Goal: Task Accomplishment & Management: Use online tool/utility

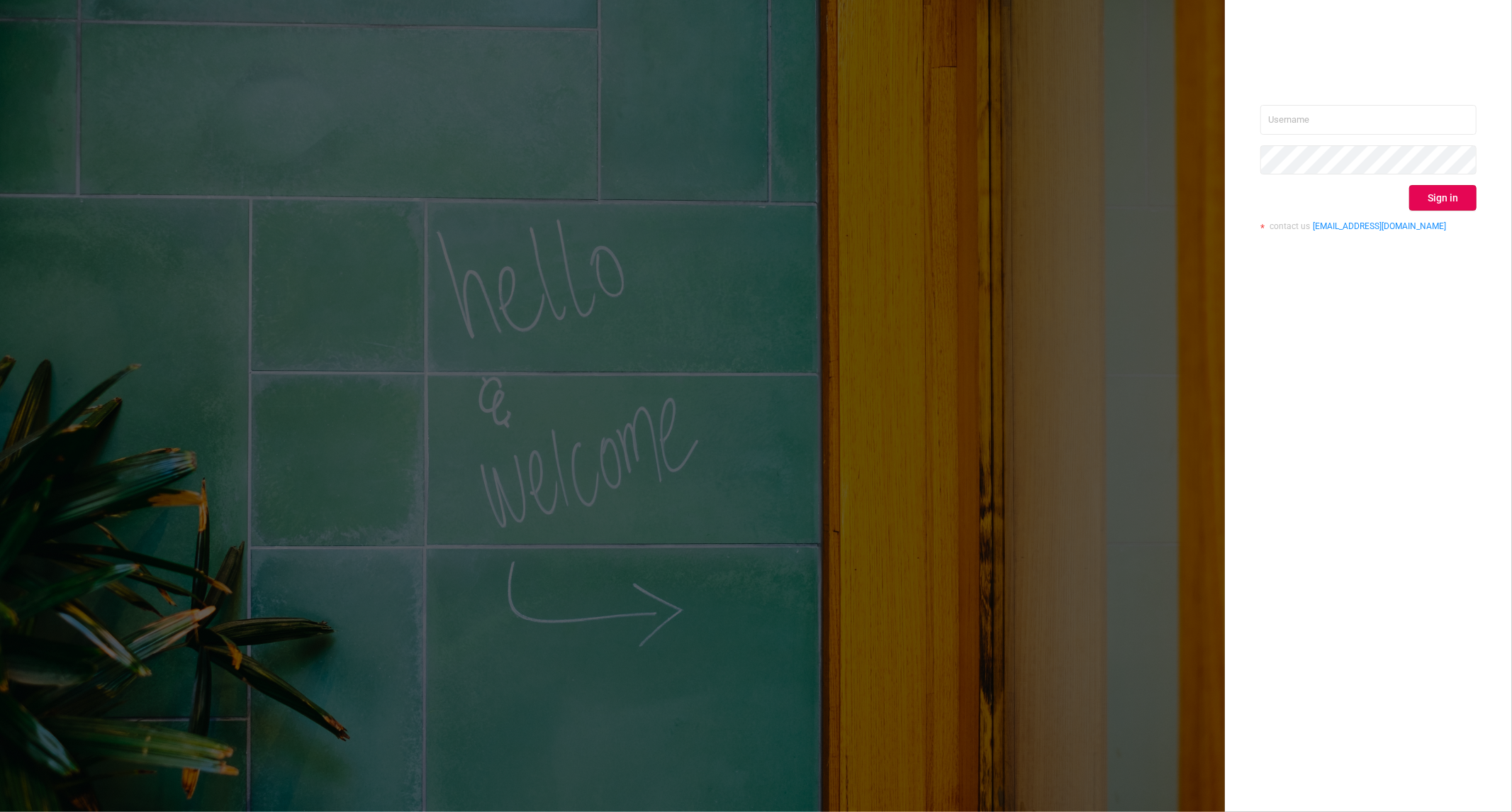
drag, startPoint x: 1385, startPoint y: 135, endPoint x: 1385, endPoint y: 118, distance: 17.0
click at [1385, 133] on div "Sign in contact us [EMAIL_ADDRESS][DOMAIN_NAME]" at bounding box center [1368, 173] width 216 height 138
click at [1385, 118] on input "text" at bounding box center [1368, 119] width 216 height 30
type input "[PERSON_NAME][EMAIL_ADDRESS][DOMAIN_NAME]"
click at [1437, 207] on button "Sign in" at bounding box center [1442, 197] width 67 height 25
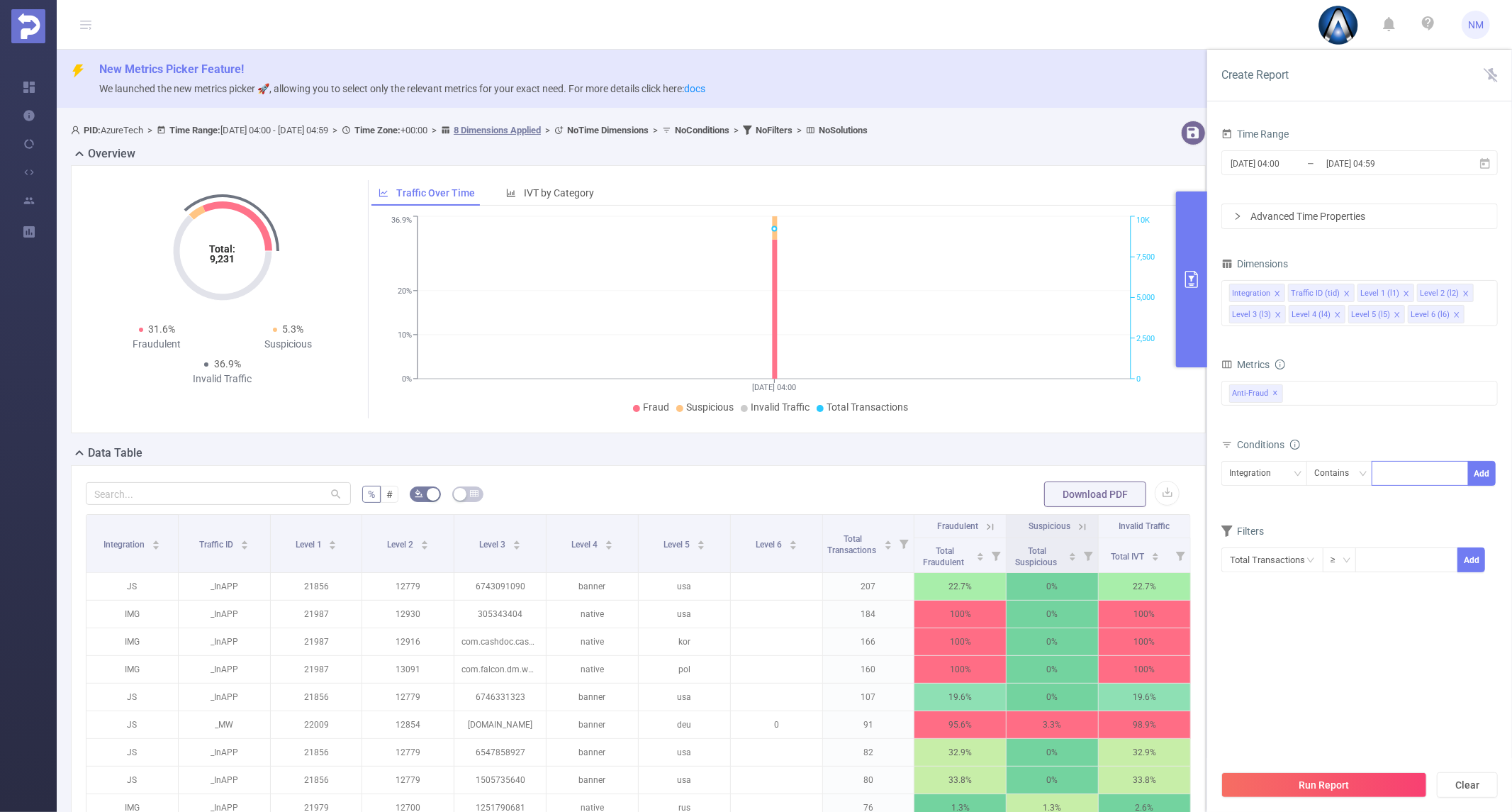
click at [1390, 470] on div at bounding box center [1420, 473] width 82 height 24
click at [1249, 471] on div "Integration" at bounding box center [1255, 473] width 52 height 24
click at [1258, 546] on li "Level 1 (l1)" at bounding box center [1264, 548] width 86 height 23
click at [1402, 475] on div at bounding box center [1420, 473] width 82 height 24
type input "22054"
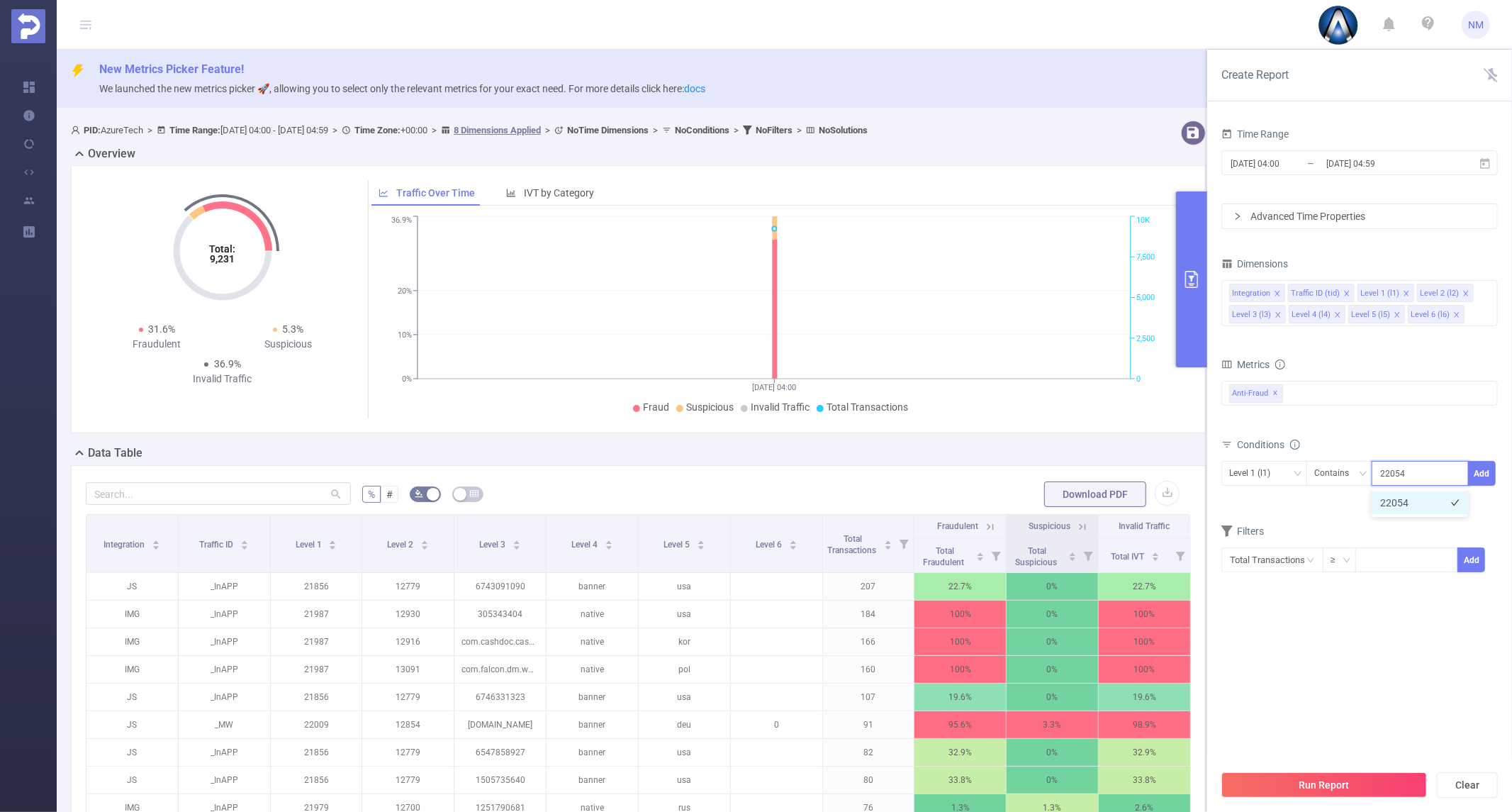
click at [1399, 499] on li "22054" at bounding box center [1420, 502] width 96 height 23
click at [1480, 473] on button "Add" at bounding box center [1482, 473] width 28 height 25
click at [1274, 292] on icon "icon: close" at bounding box center [1277, 293] width 7 height 7
click at [1279, 293] on li "Traffic ID (tid)" at bounding box center [1262, 293] width 66 height 19
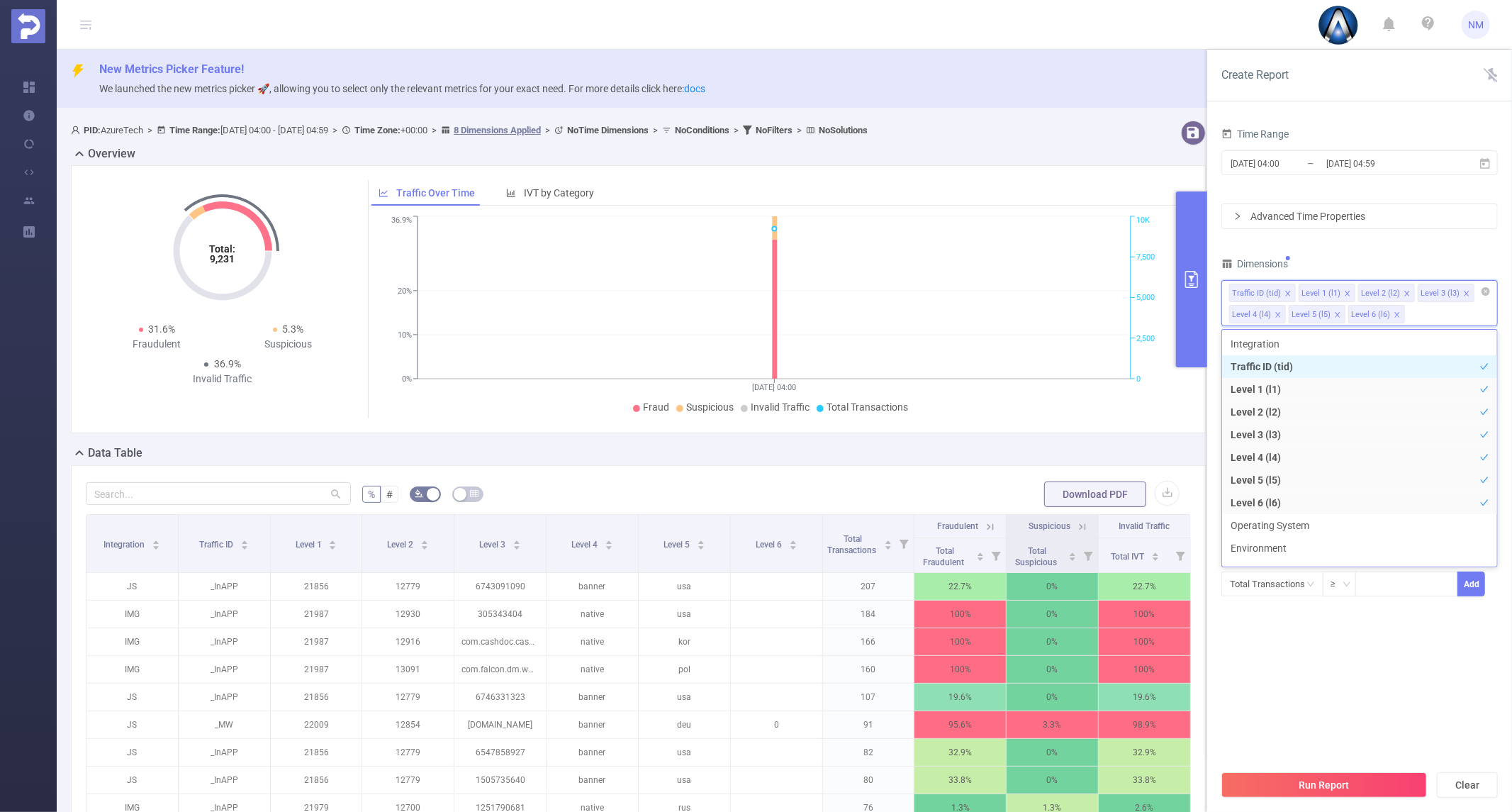
click at [1284, 293] on icon "icon: close" at bounding box center [1288, 293] width 7 height 7
click at [1335, 291] on icon "icon: close" at bounding box center [1337, 293] width 7 height 7
click at [1394, 293] on icon "icon: close" at bounding box center [1397, 293] width 7 height 7
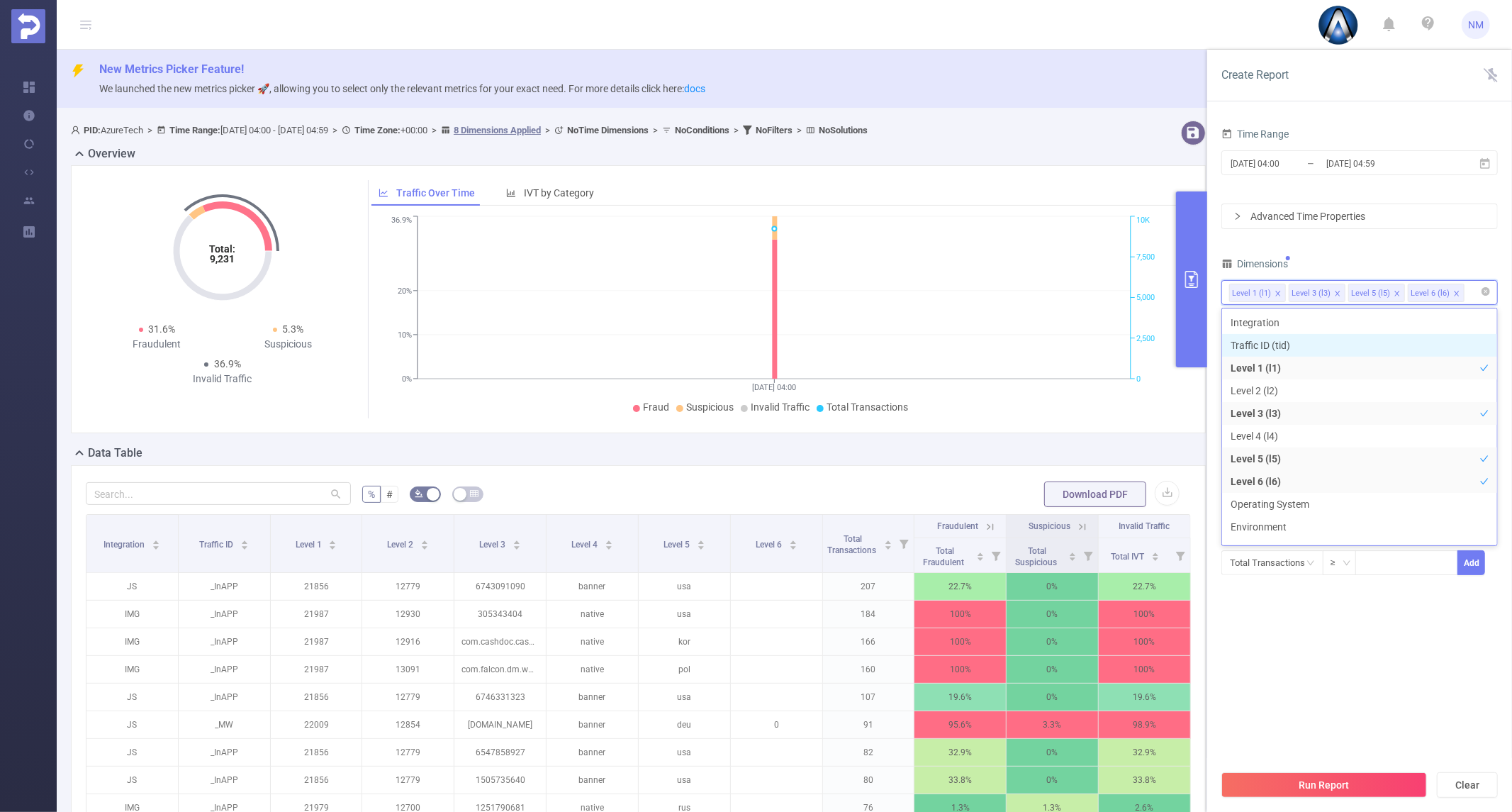
click at [1395, 293] on icon "icon: close" at bounding box center [1397, 293] width 5 height 5
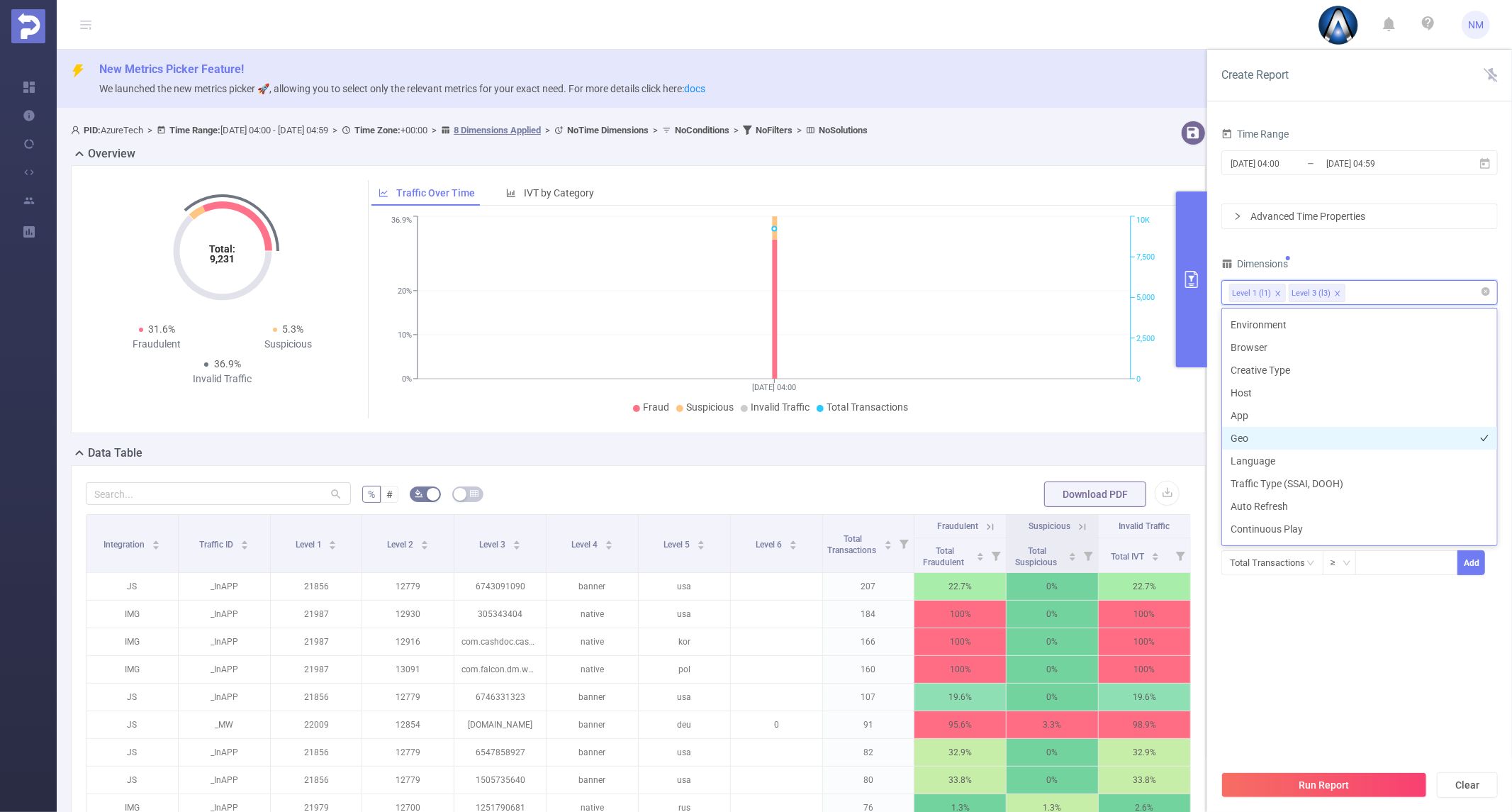
scroll to position [223, 0]
click at [1356, 451] on li "Traffic Type (SSAI, DOOH)" at bounding box center [1359, 463] width 275 height 23
click at [1326, 677] on section "Time Range [DATE] 04:00 _ [DATE] 04:59 Advanced Time Properties Dimensions Leve…" at bounding box center [1359, 442] width 276 height 638
click at [1303, 794] on button "Run Report" at bounding box center [1324, 784] width 206 height 25
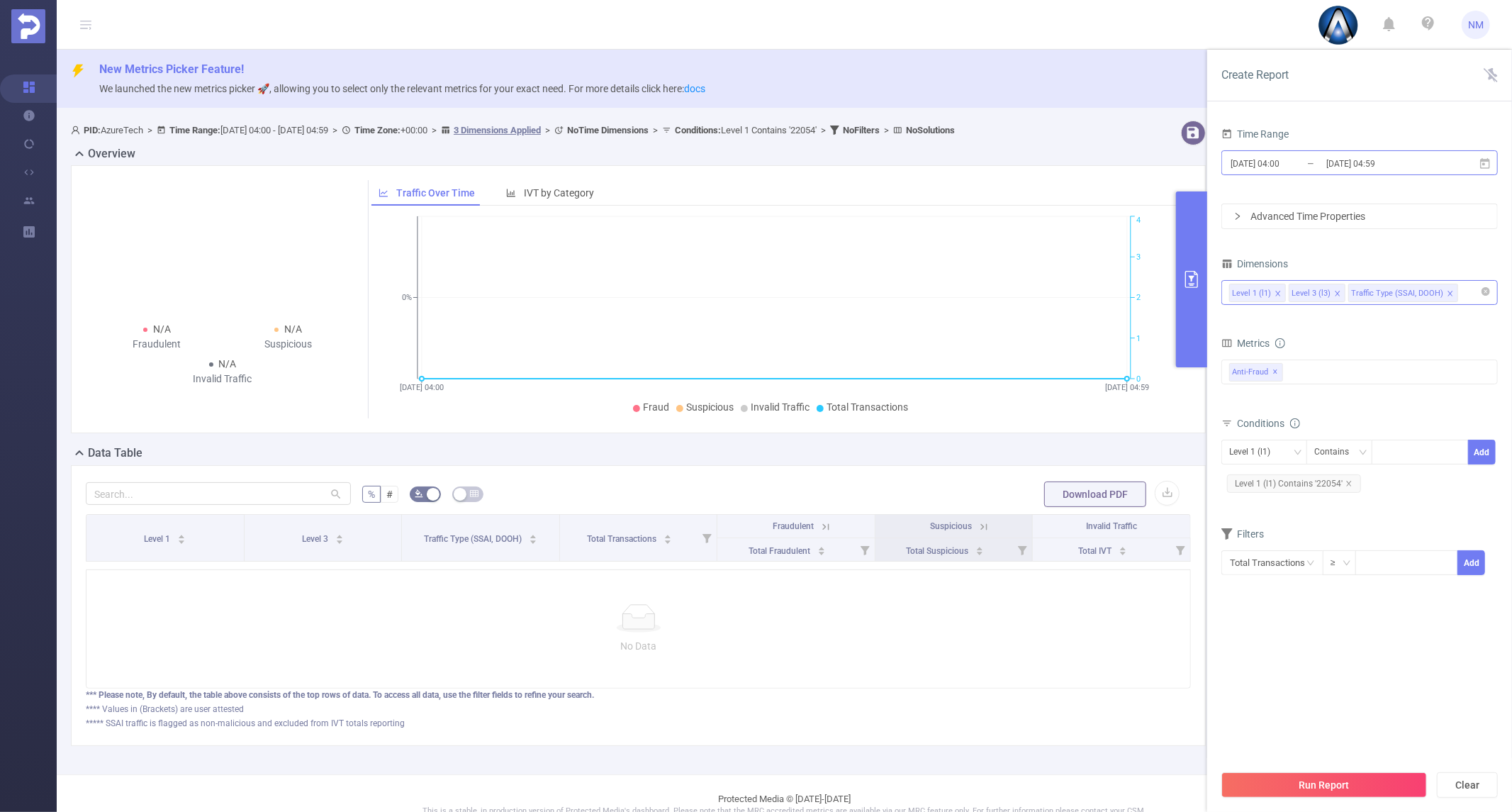
click at [1339, 167] on input "[DATE] 04:59" at bounding box center [1382, 164] width 115 height 19
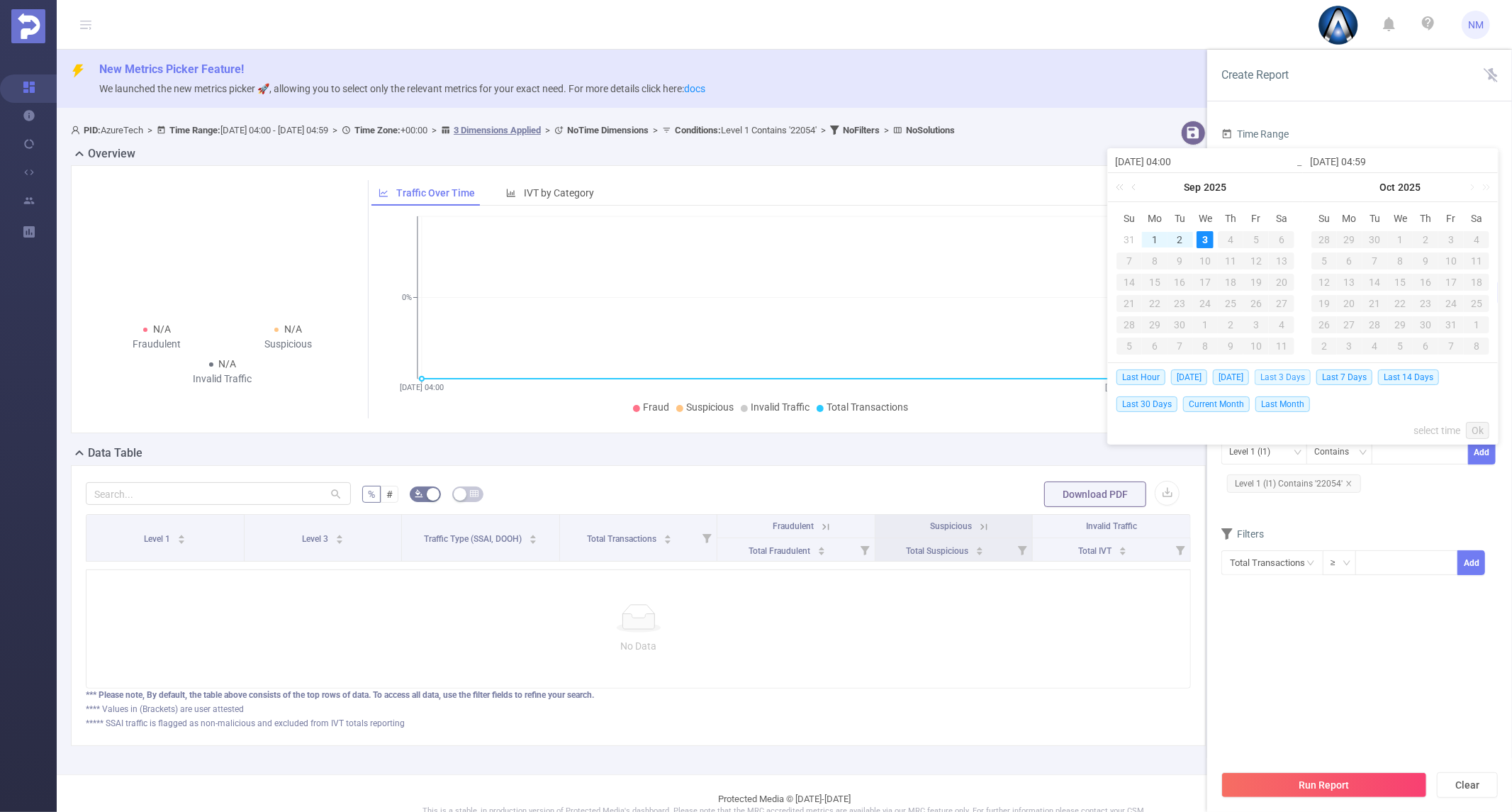
click at [1300, 378] on span "Last 3 Days" at bounding box center [1282, 377] width 56 height 15
type input "[DATE] 00:00"
type input "[DATE] 23:59"
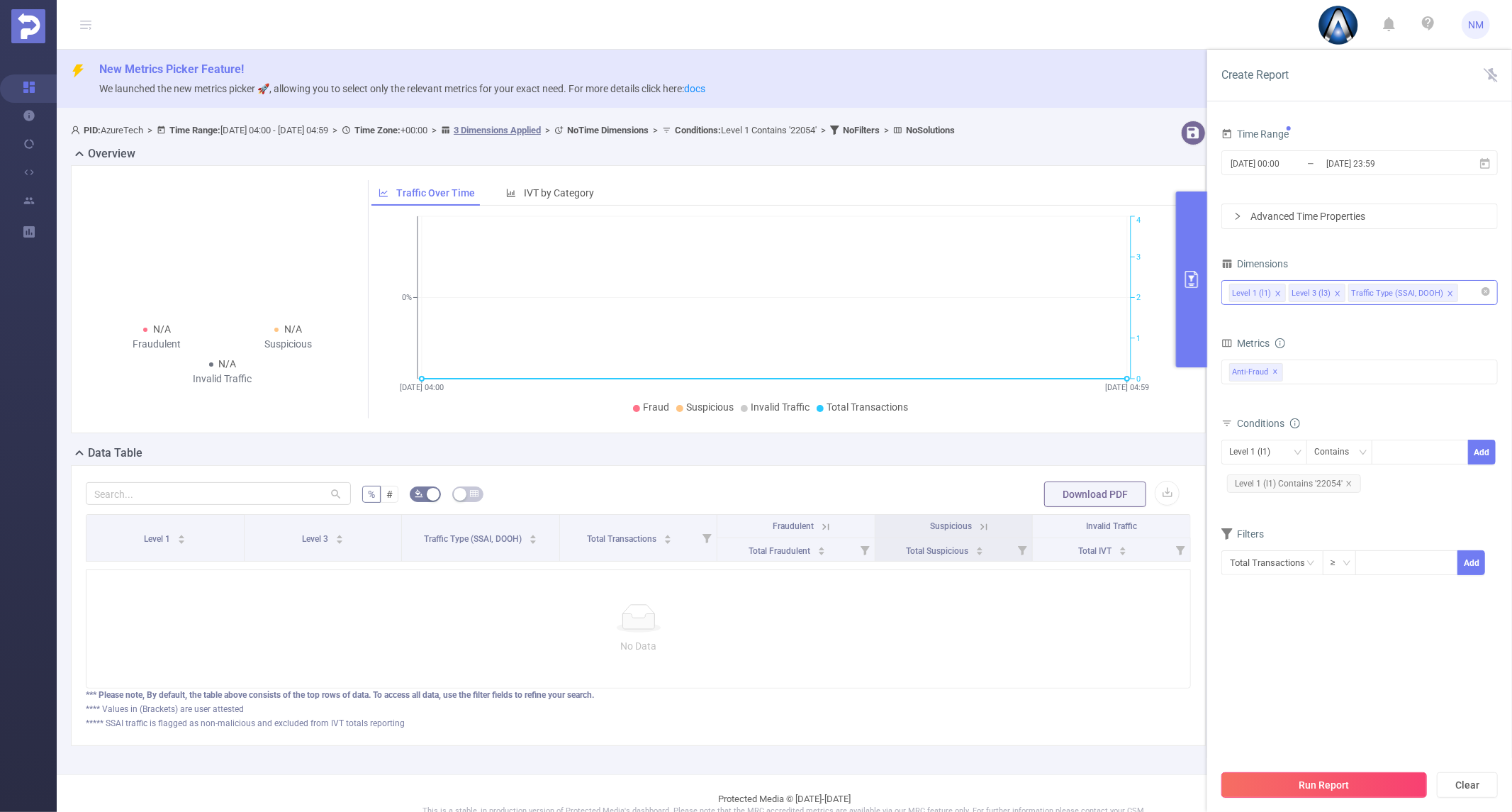
click at [1309, 779] on button "Run Report" at bounding box center [1324, 784] width 206 height 25
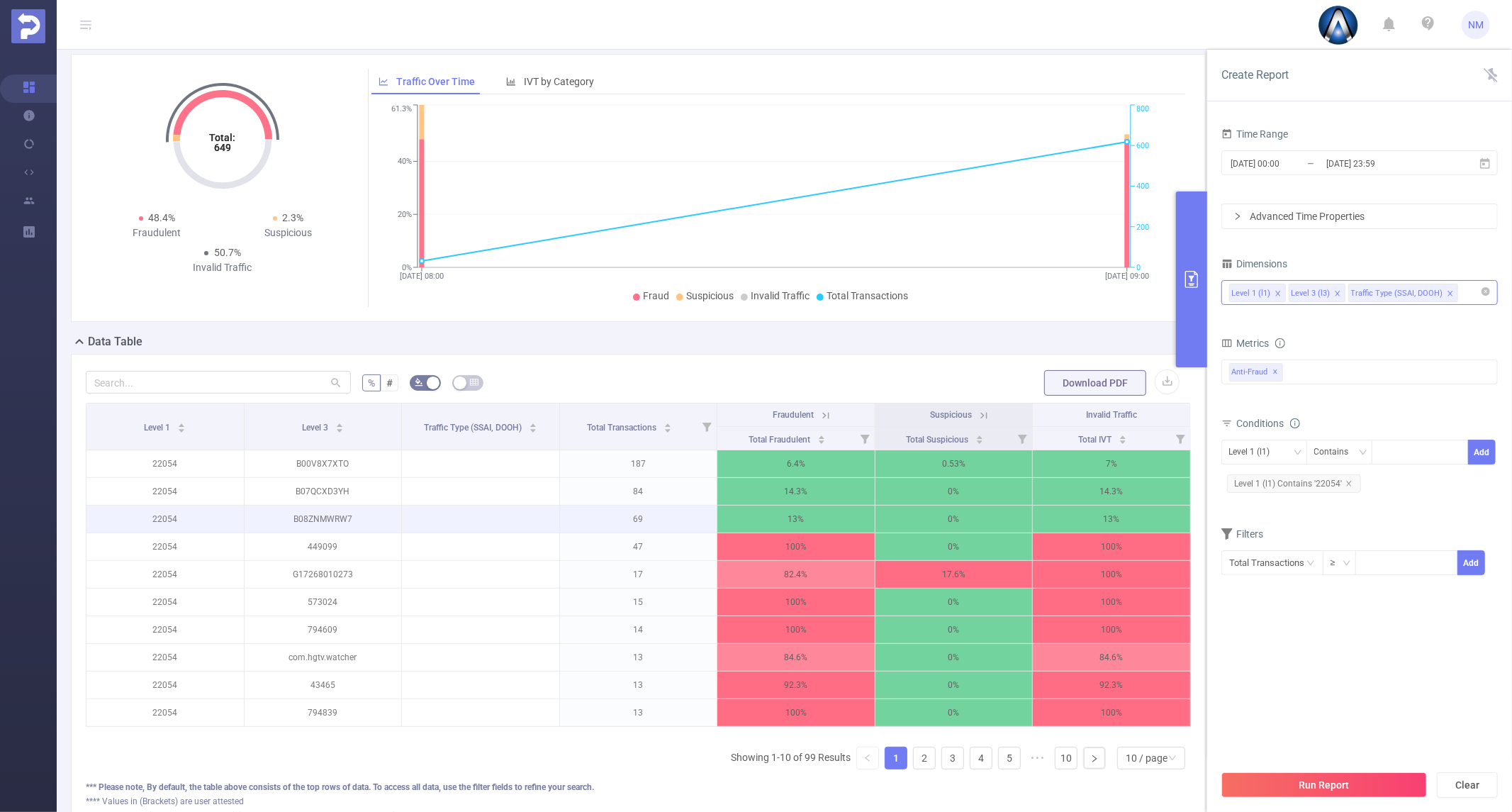
scroll to position [157, 0]
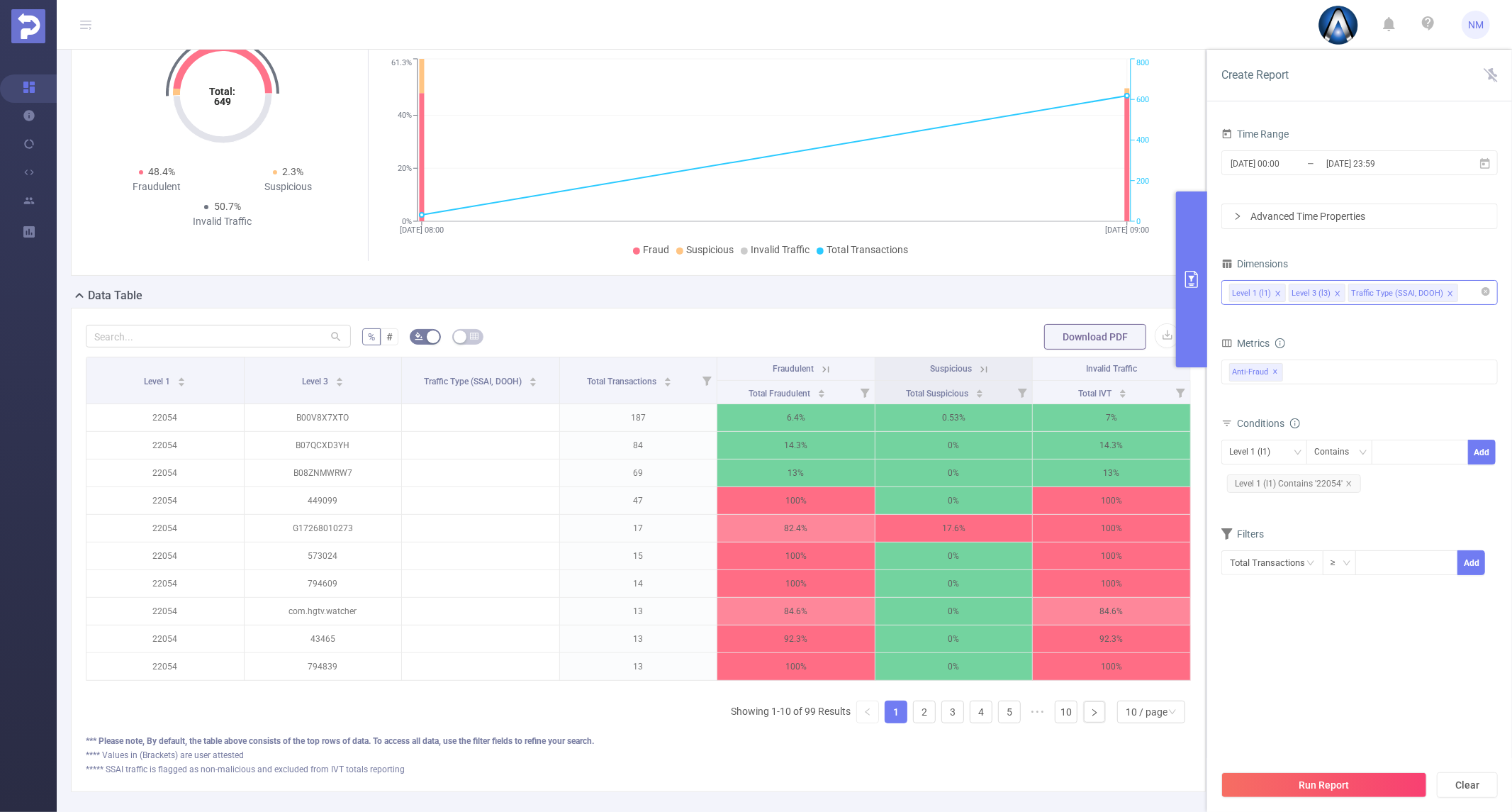
click at [614, 712] on div "Level 1 Level 3 Traffic Type (SSAI, DOOH) Total Transactions Fraudulent Suspici…" at bounding box center [639, 545] width 1105 height 378
